Goal: Task Accomplishment & Management: Manage account settings

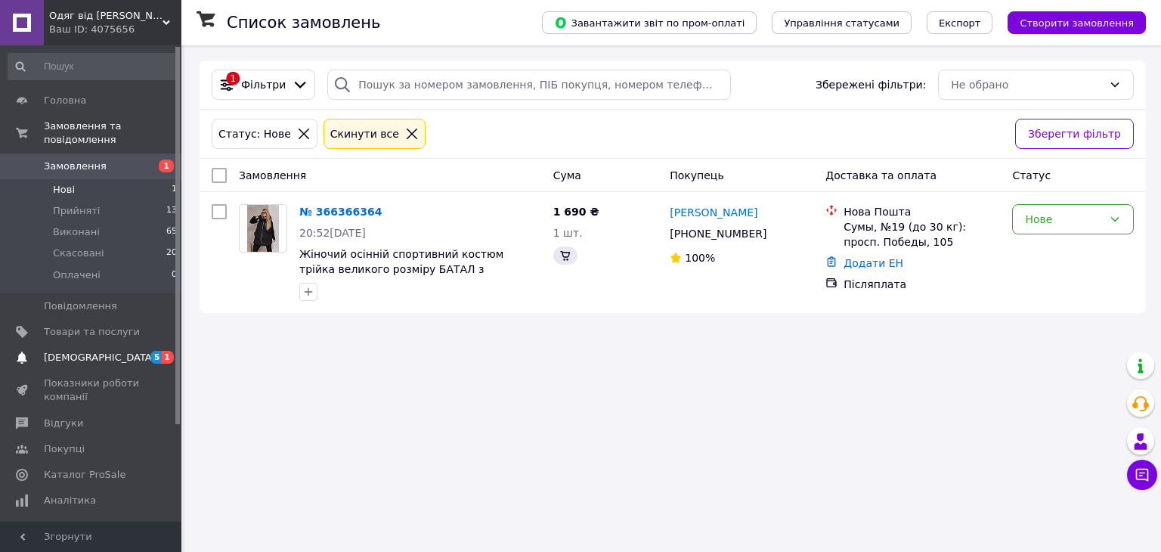
click at [116, 351] on span "[DEMOGRAPHIC_DATA]" at bounding box center [92, 358] width 96 height 14
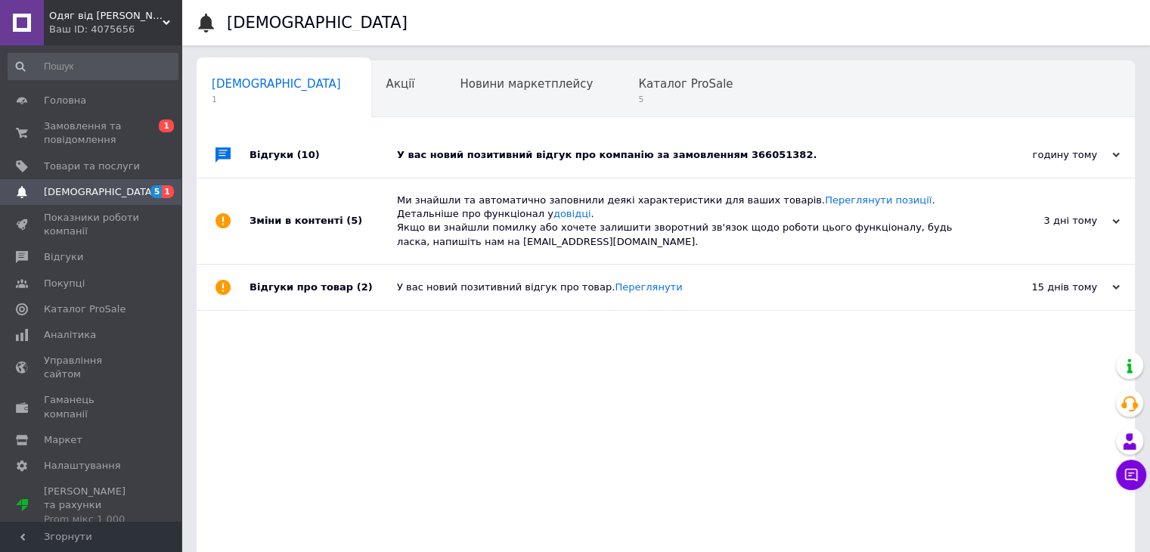
click at [814, 147] on div "У вас новий позитивний відгук про компанію за замовленням 366051382." at bounding box center [683, 154] width 572 height 45
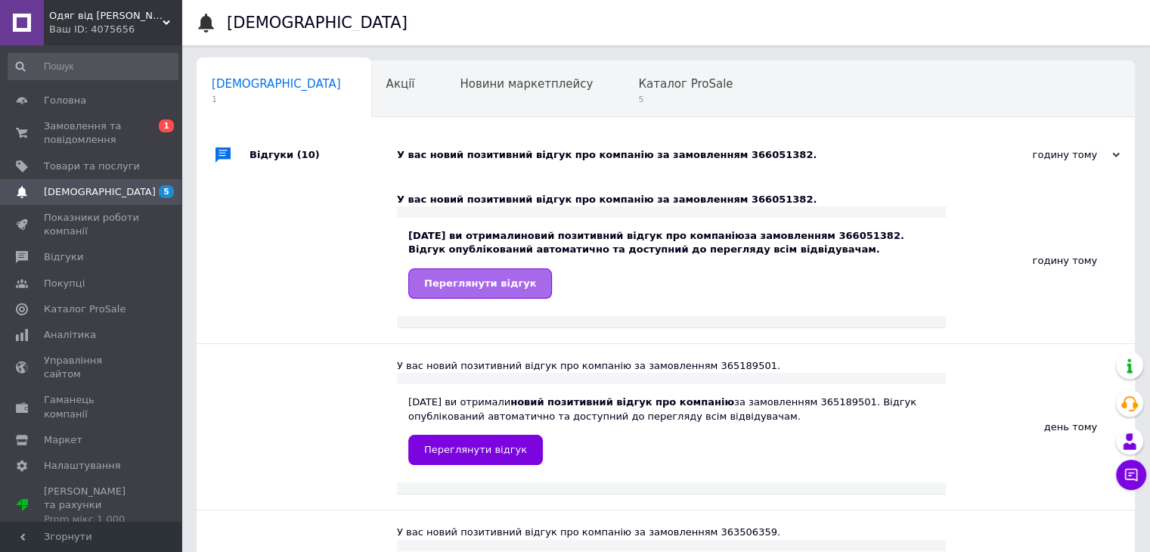
click at [472, 284] on span "Переглянути відгук" at bounding box center [480, 283] width 112 height 11
click at [100, 146] on span "Замовлення та повідомлення" at bounding box center [92, 132] width 96 height 27
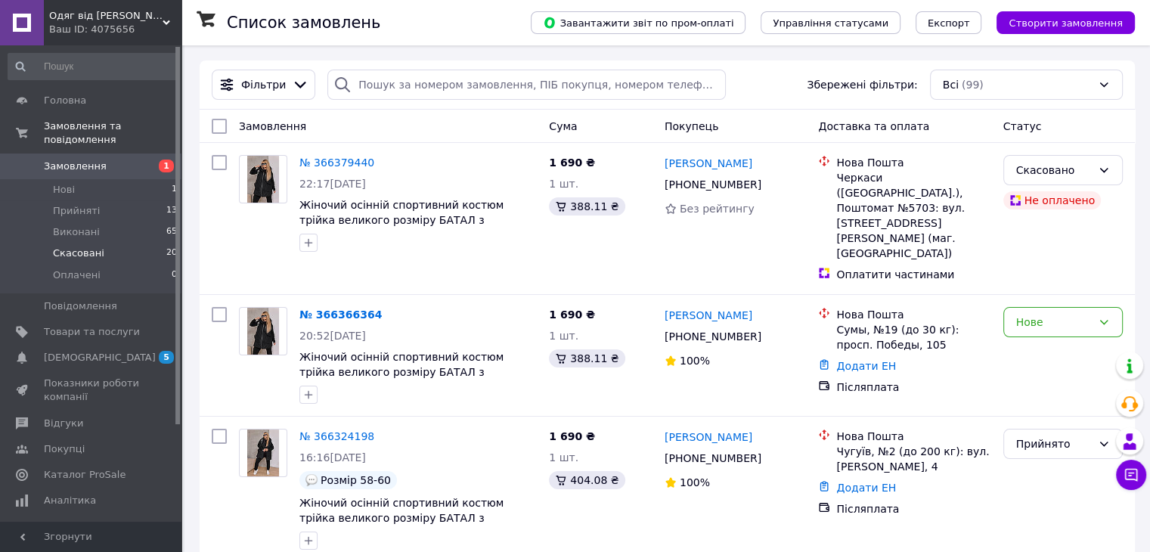
click at [114, 243] on li "Скасовані 20" at bounding box center [93, 253] width 186 height 21
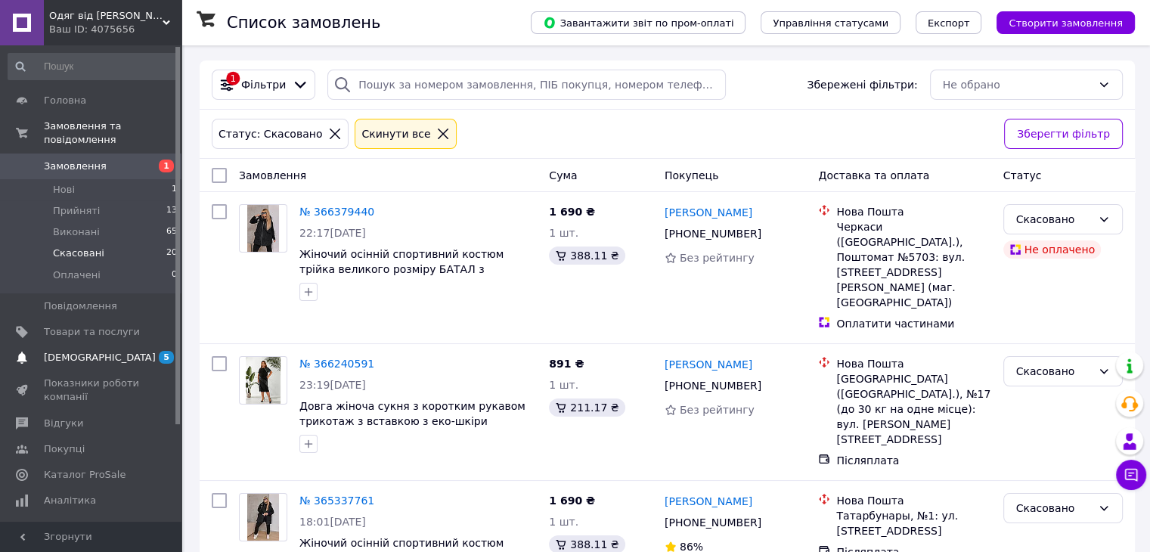
click at [101, 351] on span "[DEMOGRAPHIC_DATA]" at bounding box center [92, 358] width 96 height 14
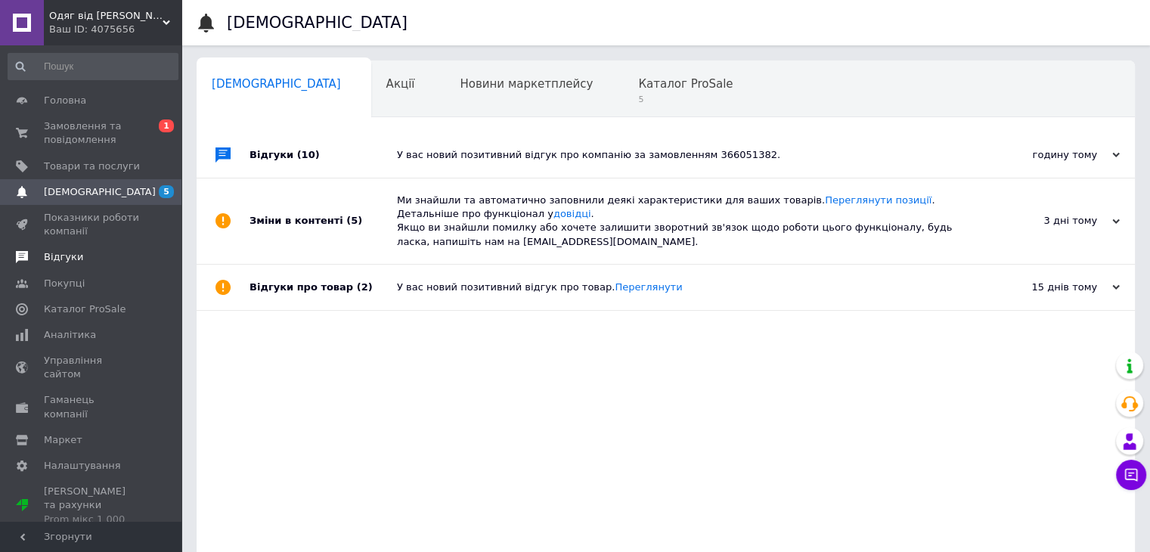
click at [82, 265] on link "Відгуки" at bounding box center [93, 257] width 186 height 26
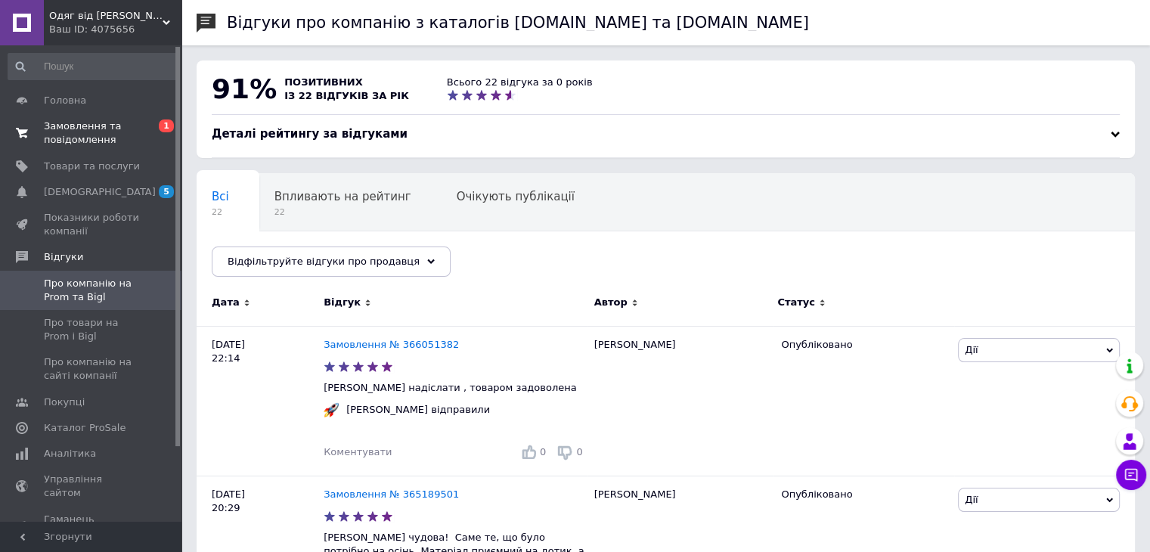
click at [106, 147] on link "Замовлення та повідомлення 0 1" at bounding box center [93, 132] width 186 height 39
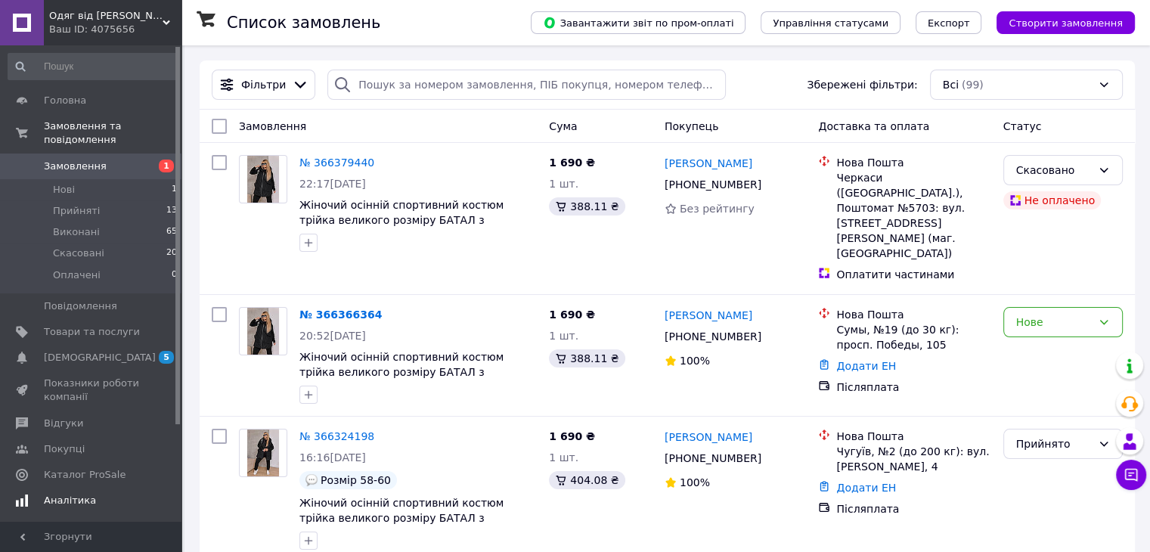
click at [94, 494] on span "Аналітика" at bounding box center [92, 501] width 96 height 14
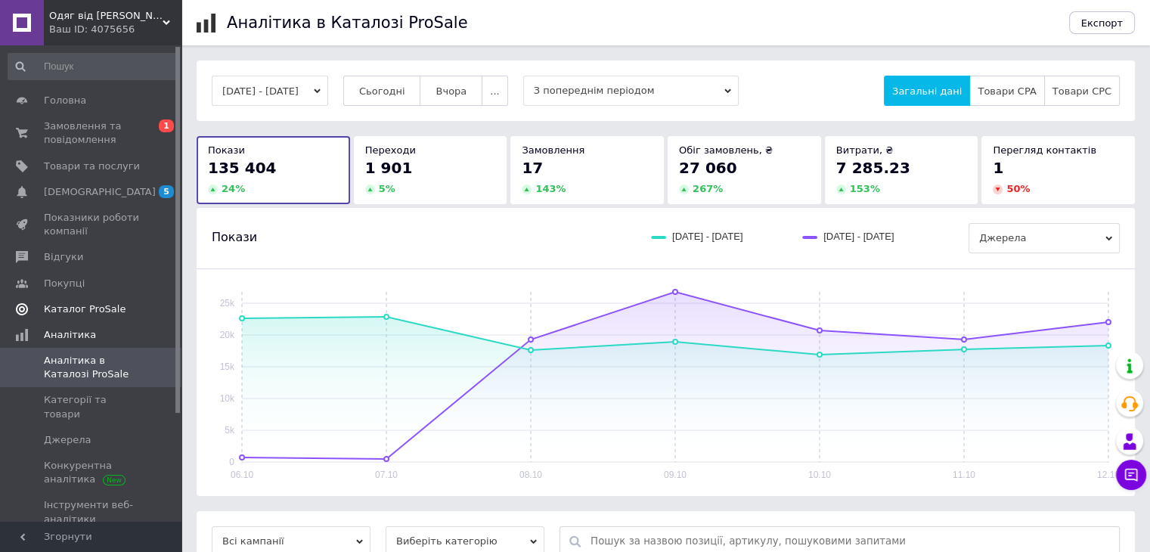
click at [63, 306] on span "Каталог ProSale" at bounding box center [85, 309] width 82 height 14
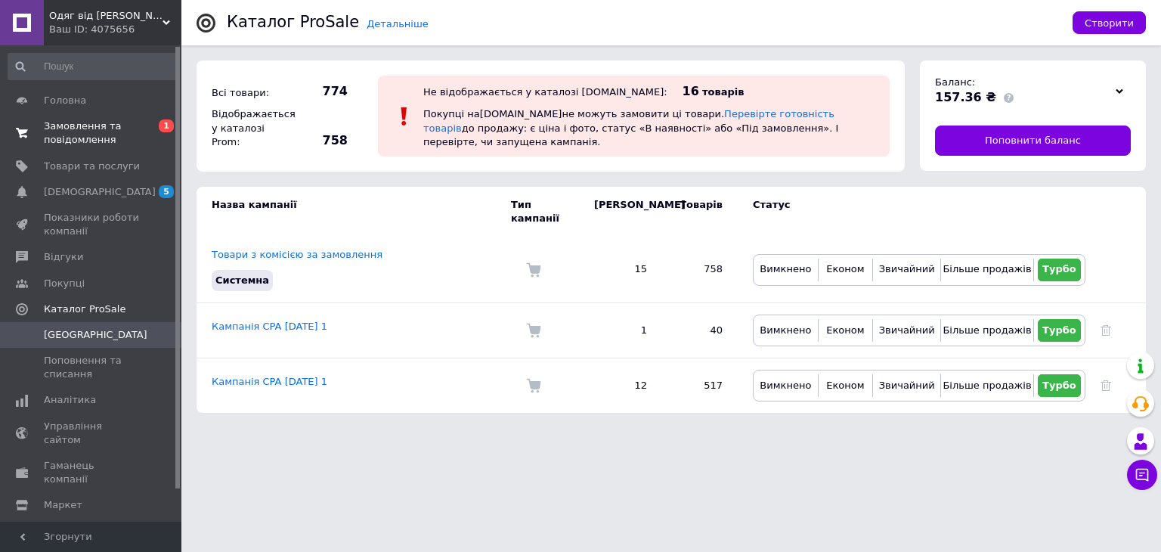
click at [102, 138] on span "Замовлення та повідомлення" at bounding box center [92, 132] width 96 height 27
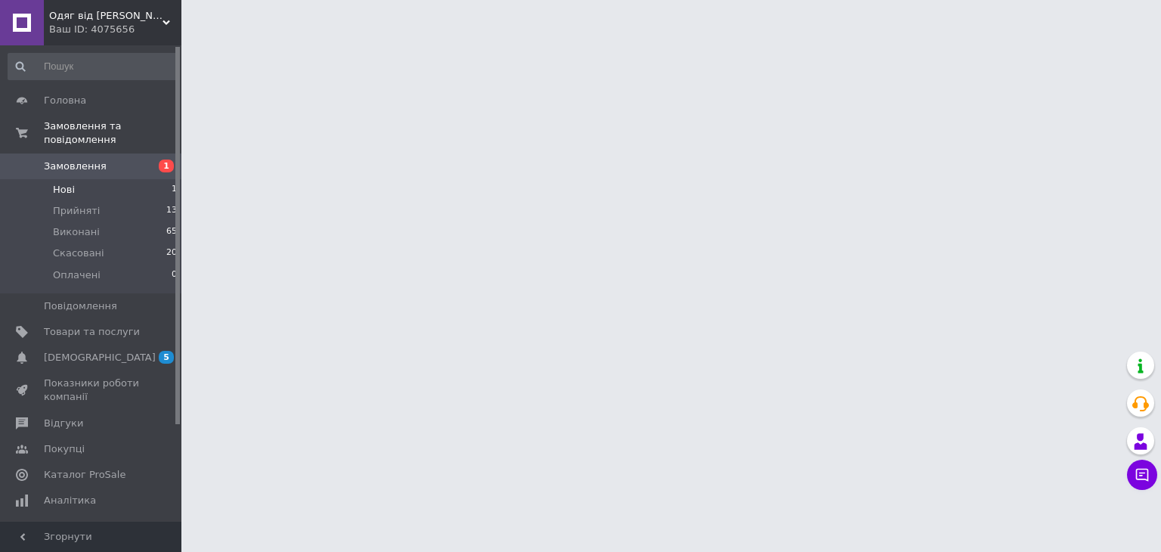
click at [129, 179] on li "Нові 1" at bounding box center [93, 189] width 186 height 21
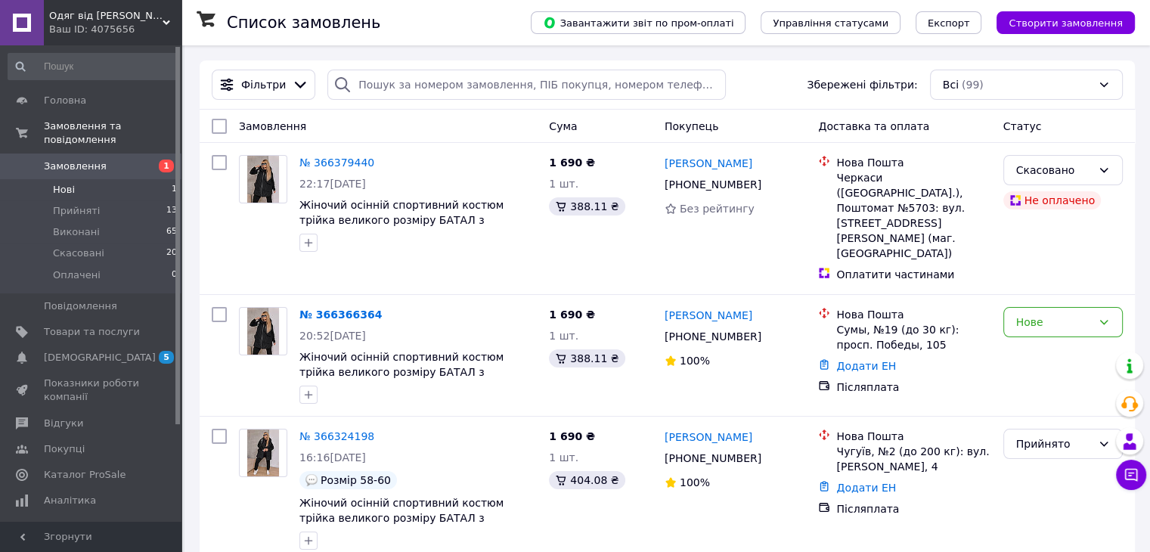
click at [103, 179] on li "Нові 1" at bounding box center [93, 189] width 186 height 21
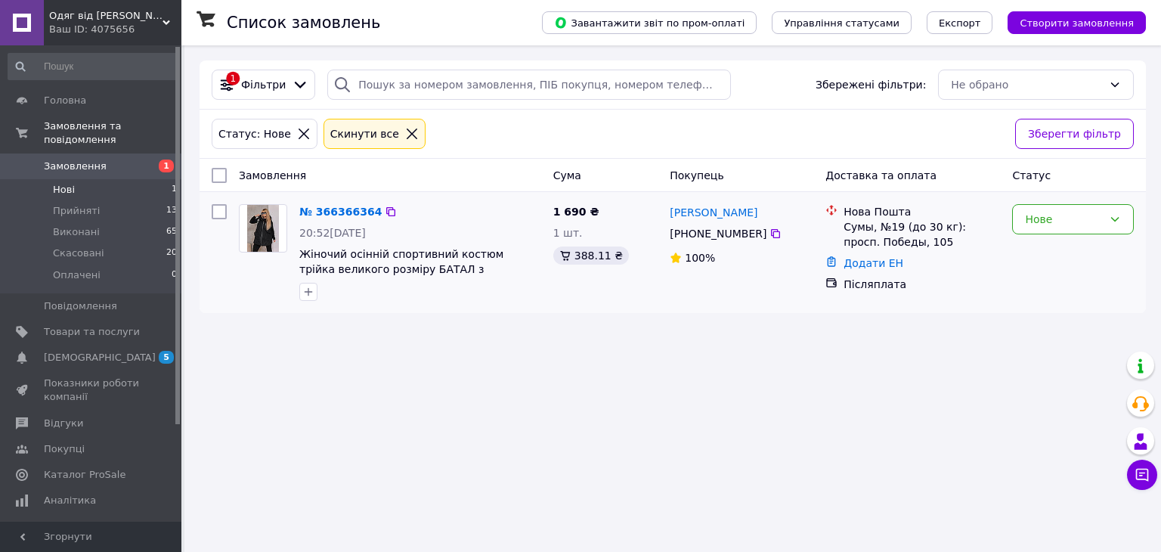
drag, startPoint x: 678, startPoint y: 236, endPoint x: 755, endPoint y: 237, distance: 77.9
click at [755, 237] on div "[PHONE_NUMBER]" at bounding box center [718, 233] width 103 height 21
copy div "380 99 517 23 01"
click at [336, 212] on link "№ 366366364" at bounding box center [340, 212] width 82 height 12
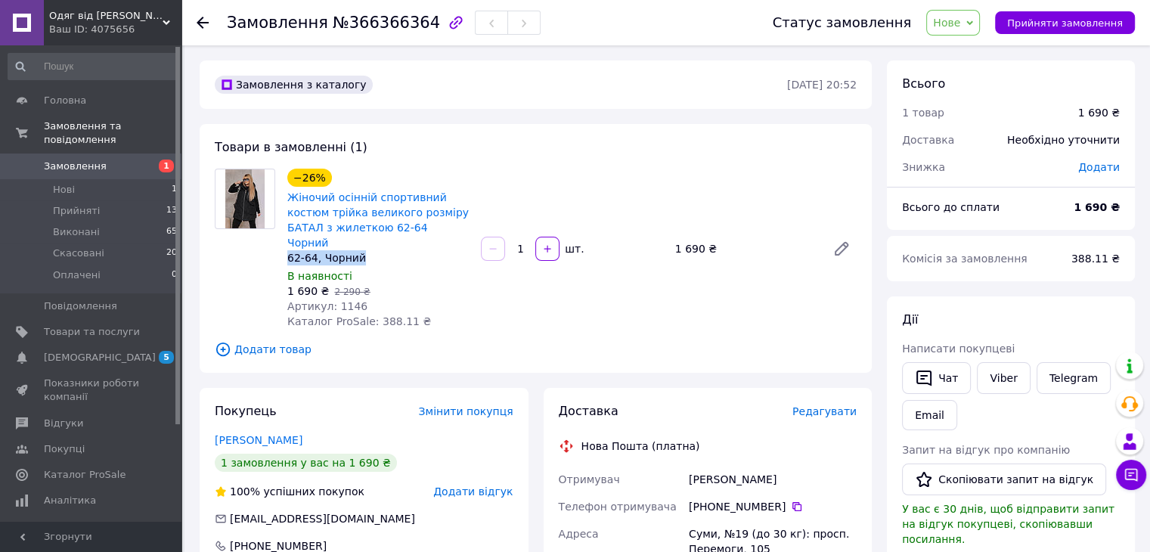
drag, startPoint x: 363, startPoint y: 247, endPoint x: 287, endPoint y: 243, distance: 75.8
click at [287, 250] on div "62-64, Чорний" at bounding box center [377, 257] width 181 height 15
copy div "62-64, Чорний"
click at [1080, 30] on button "Прийняти замовлення" at bounding box center [1065, 22] width 140 height 23
click at [123, 200] on li "Прийняті 13" at bounding box center [93, 210] width 186 height 21
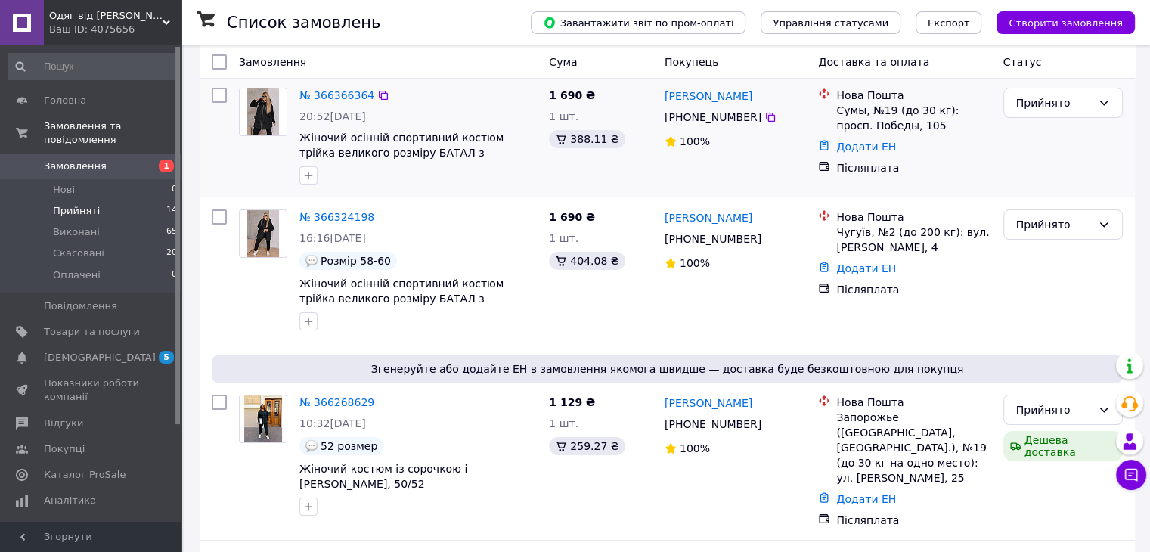
scroll to position [302, 0]
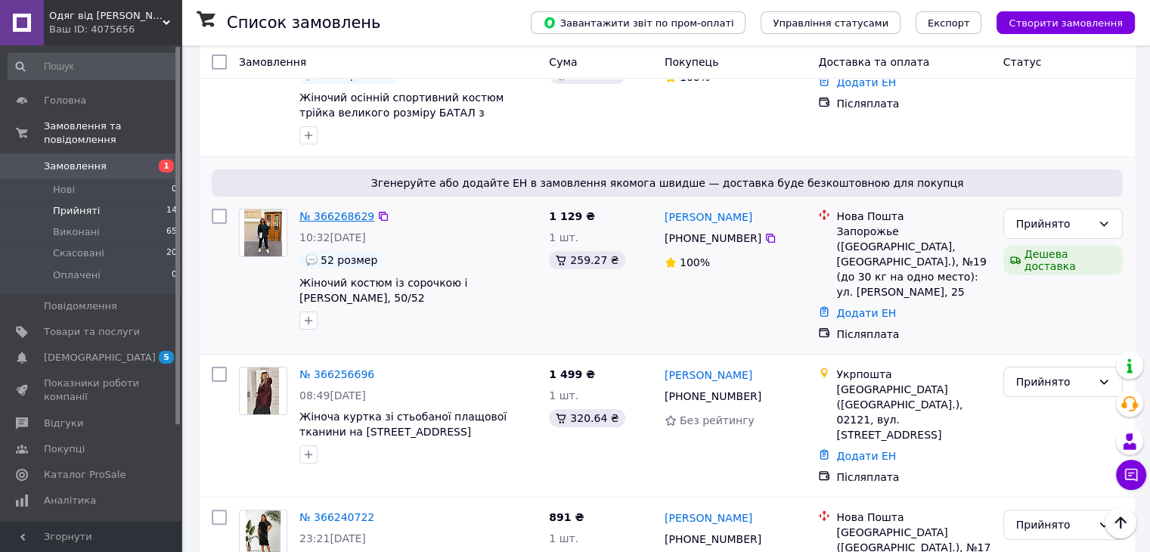
click at [336, 212] on link "№ 366268629" at bounding box center [336, 216] width 75 height 12
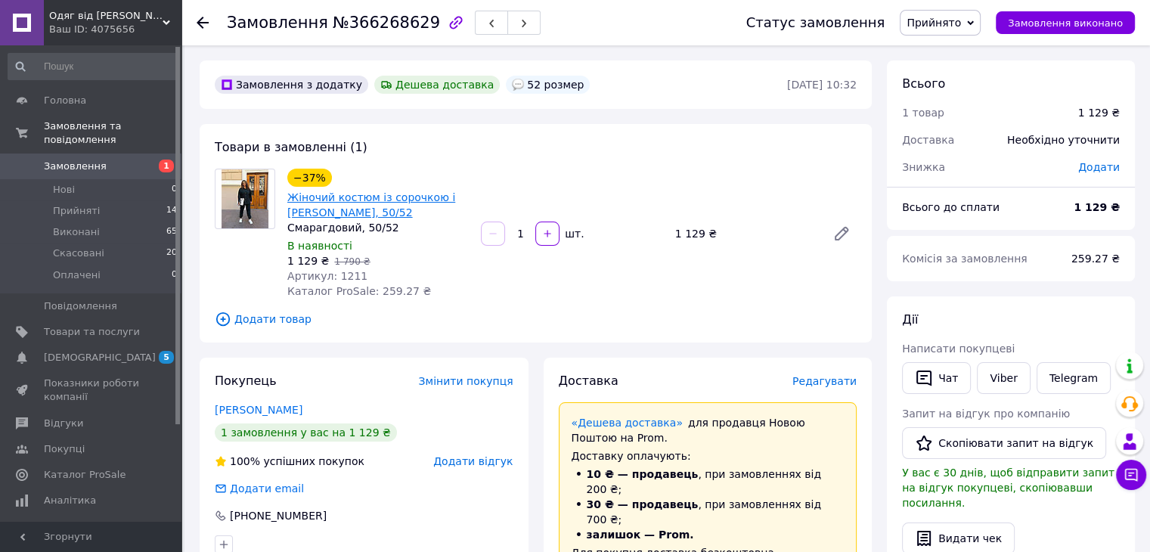
click at [360, 216] on link "Жіночий костюм із сорочкою і [PERSON_NAME], 50/52" at bounding box center [371, 204] width 168 height 27
